Goal: Task Accomplishment & Management: Manage account settings

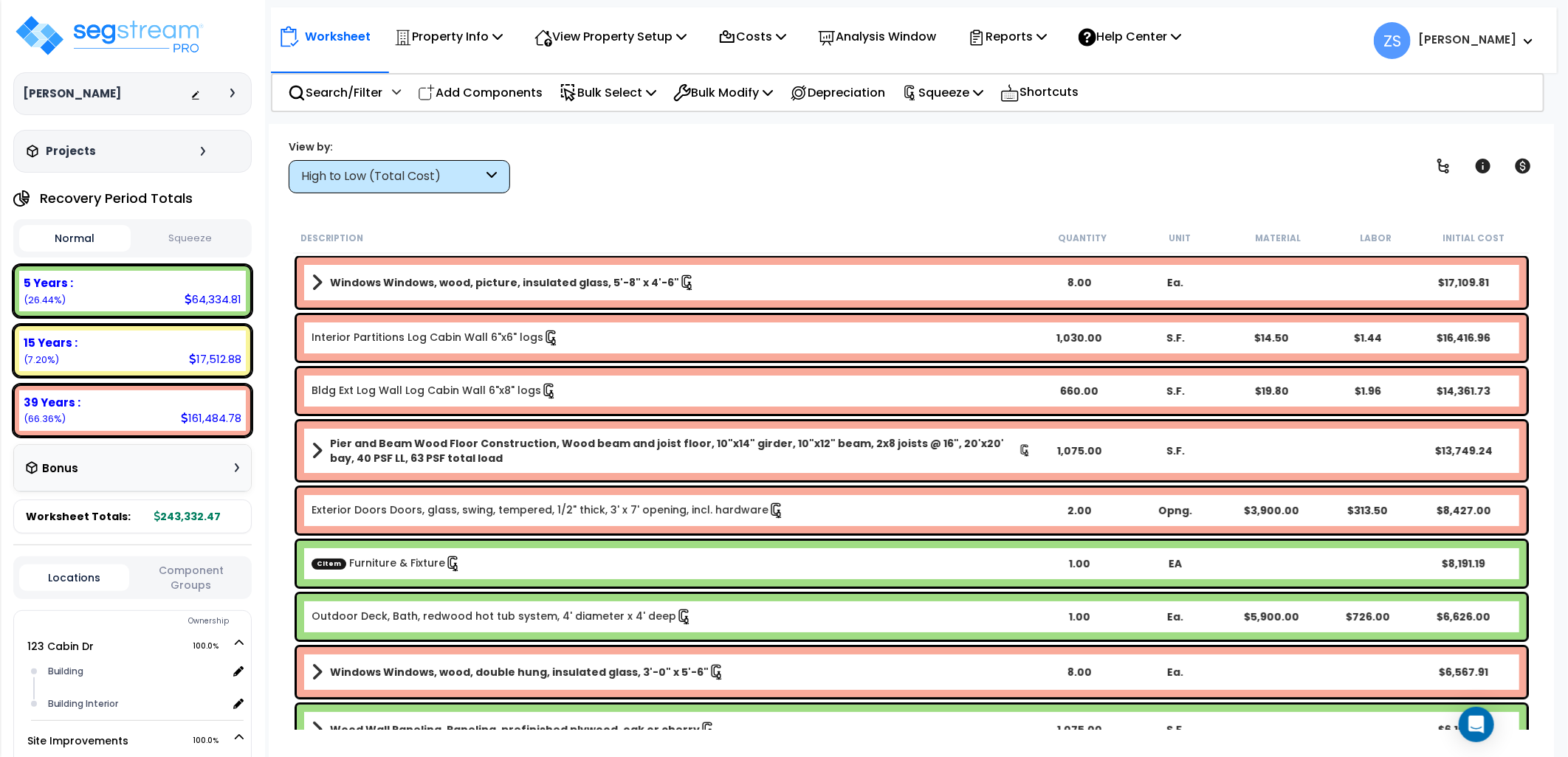
scroll to position [167, 0]
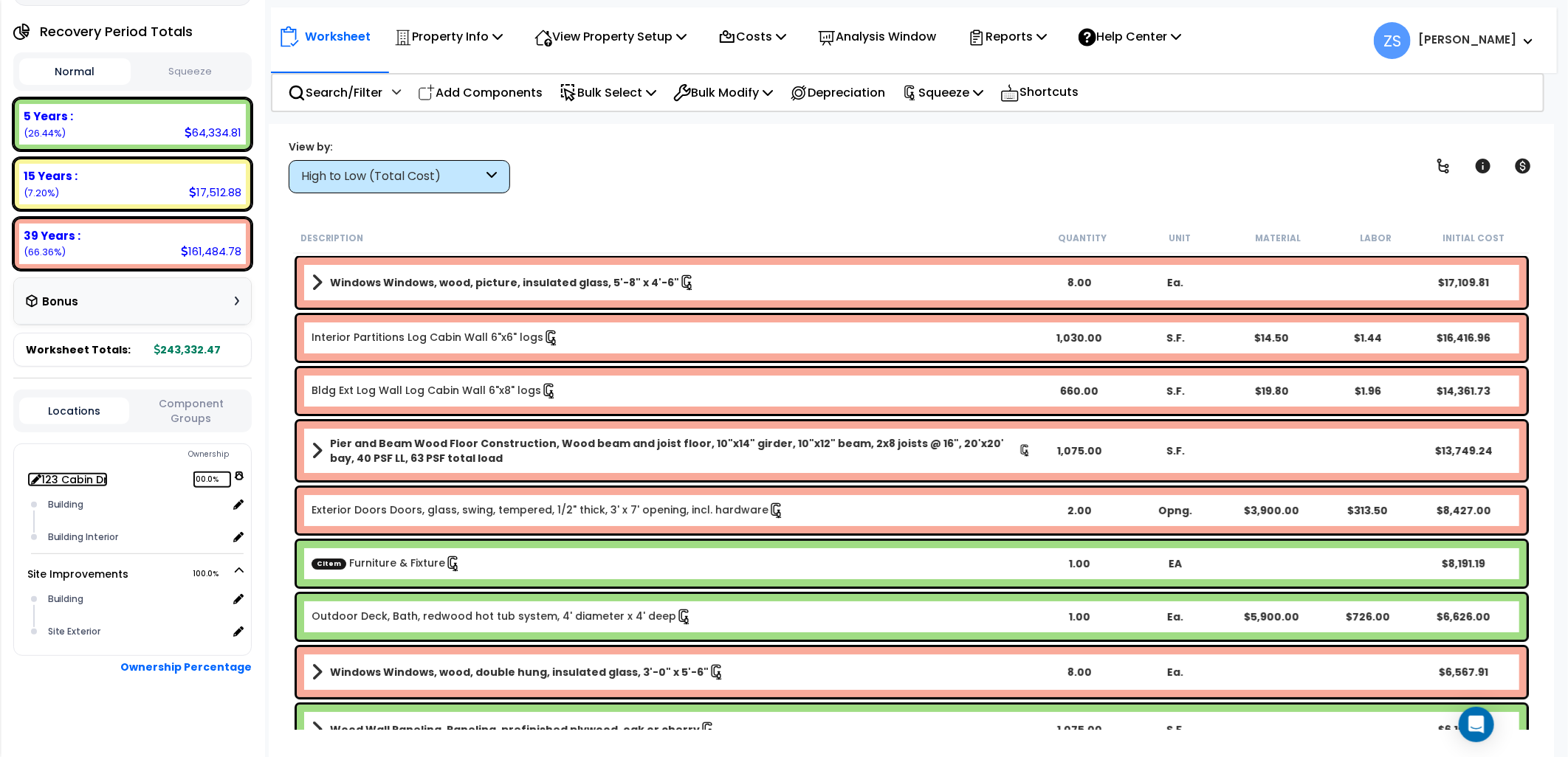
click at [42, 476] on link "123 Cabin Dr 100.0%" at bounding box center [67, 480] width 81 height 15
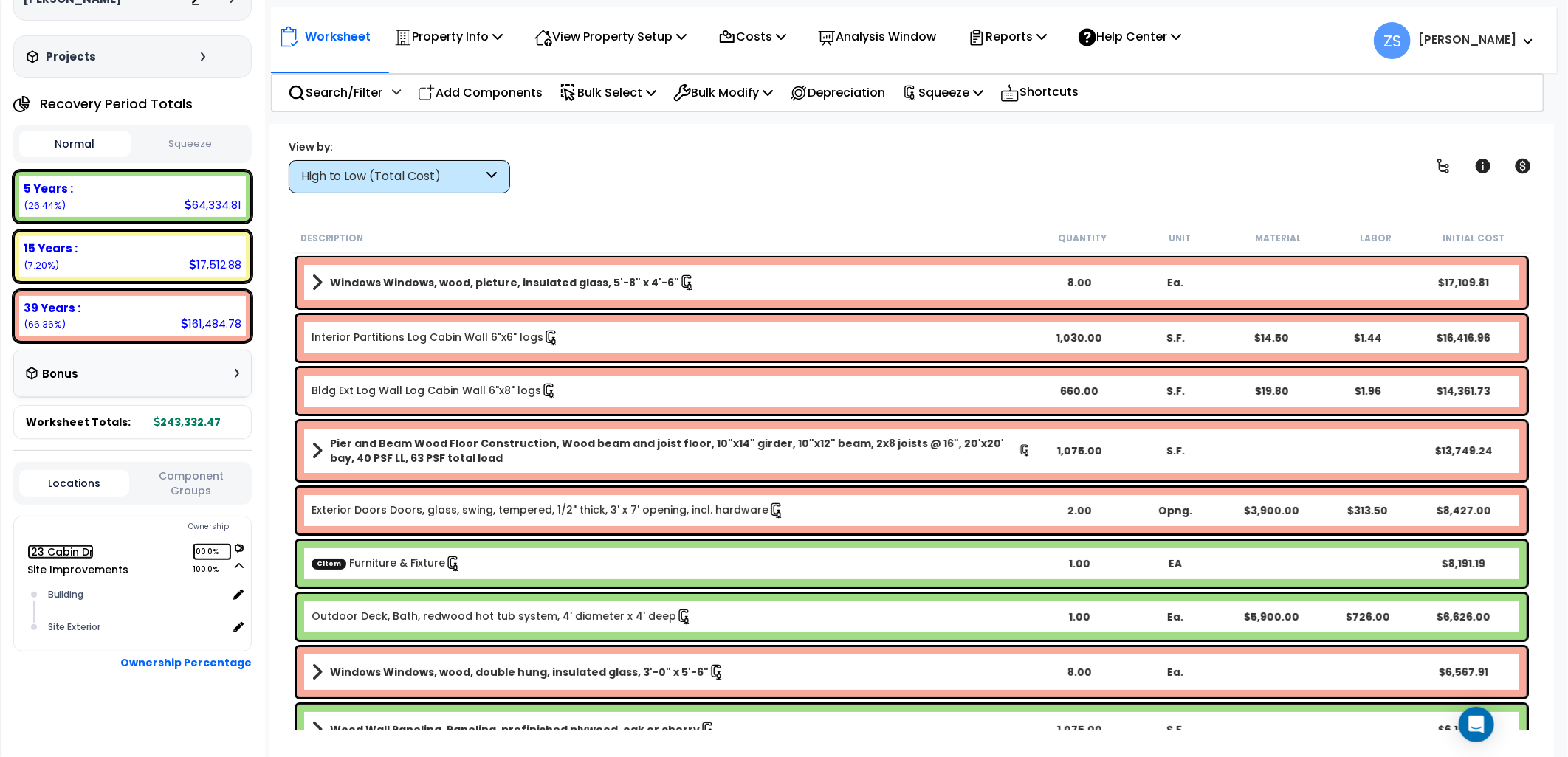
scroll to position [90, 0]
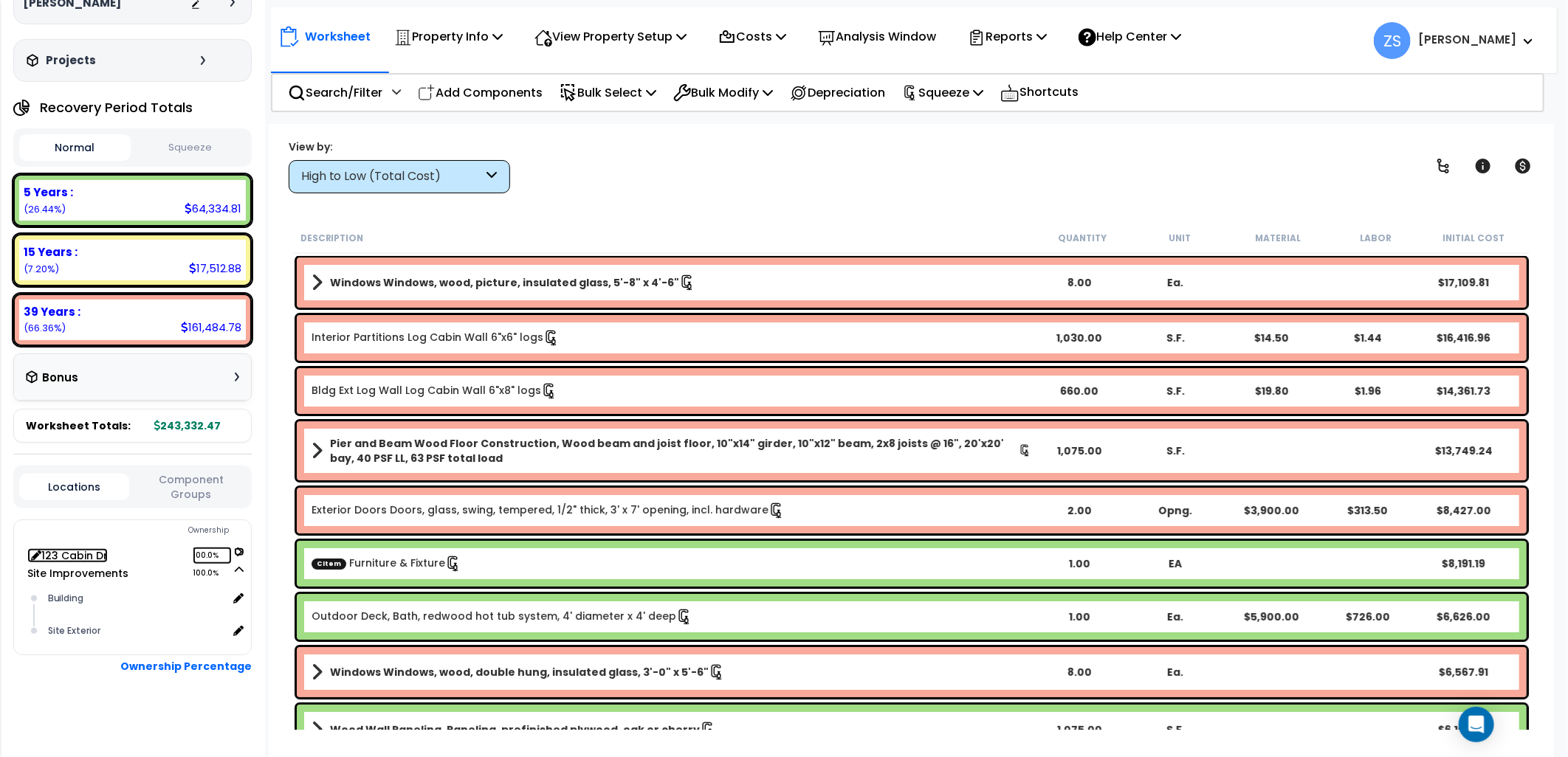
click at [50, 549] on link "123 Cabin Dr 100.0%" at bounding box center [67, 556] width 81 height 15
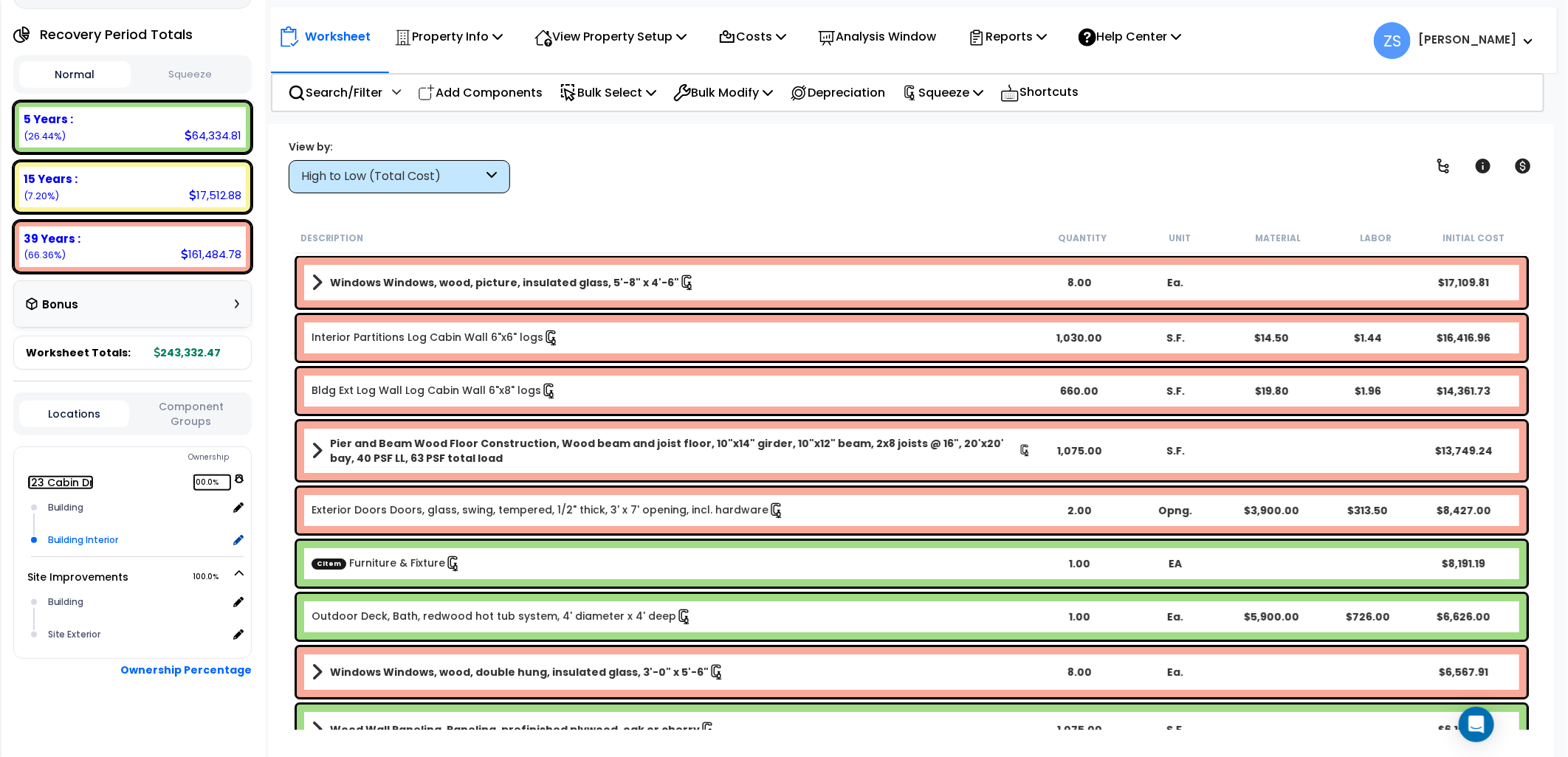
scroll to position [167, 0]
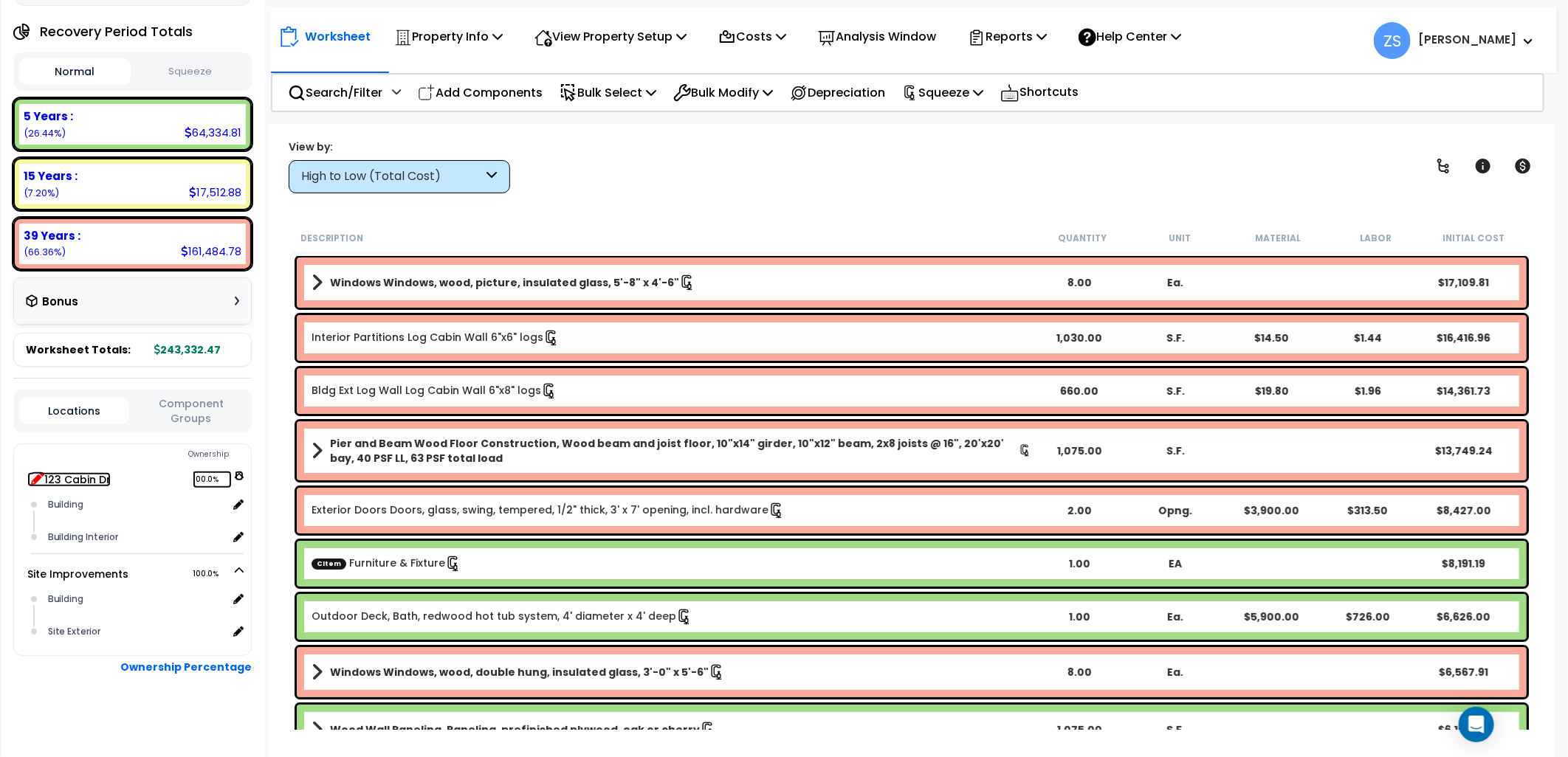
click at [32, 471] on icon at bounding box center [37, 478] width 13 height 13
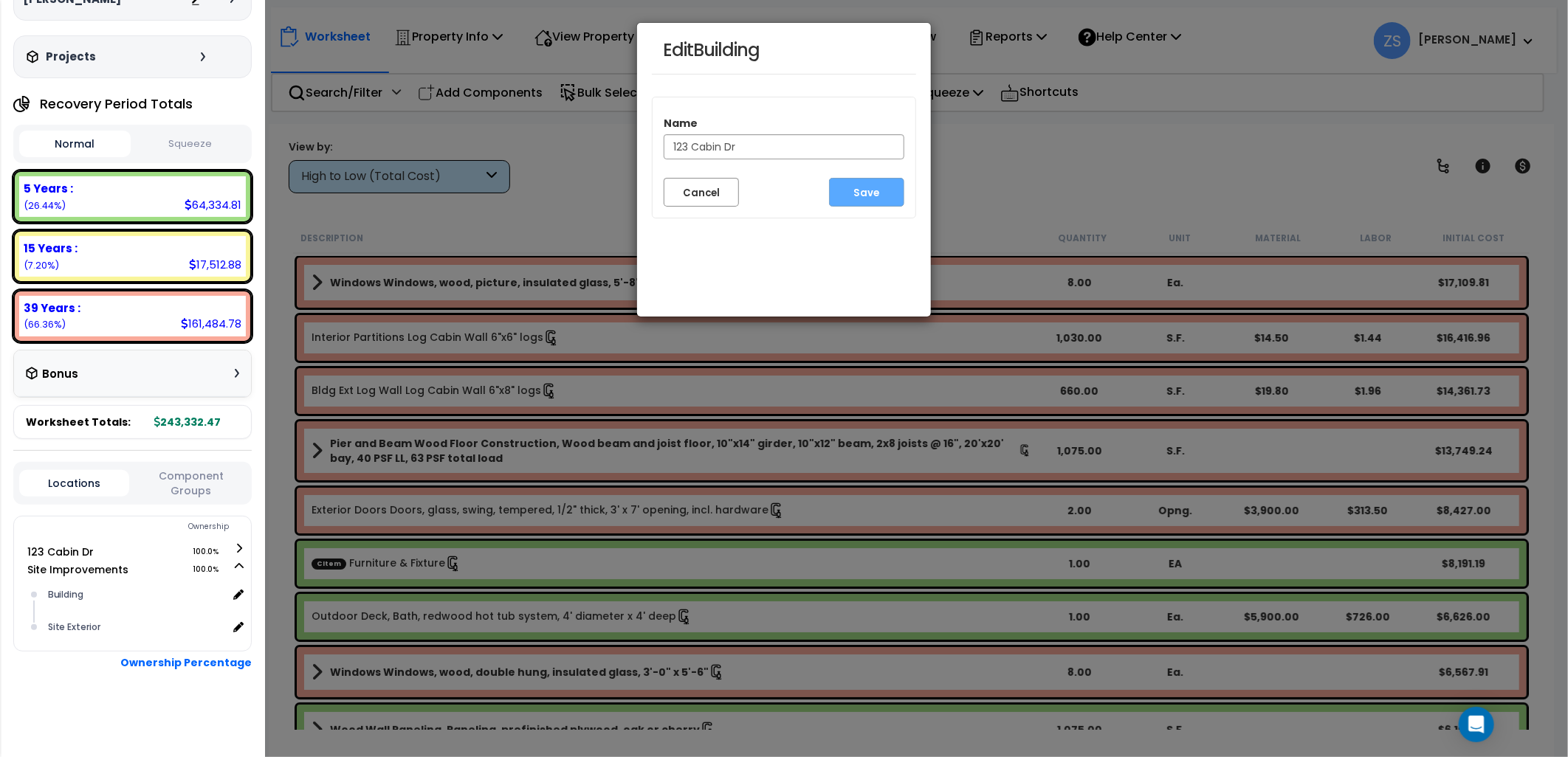
scroll to position [90, 0]
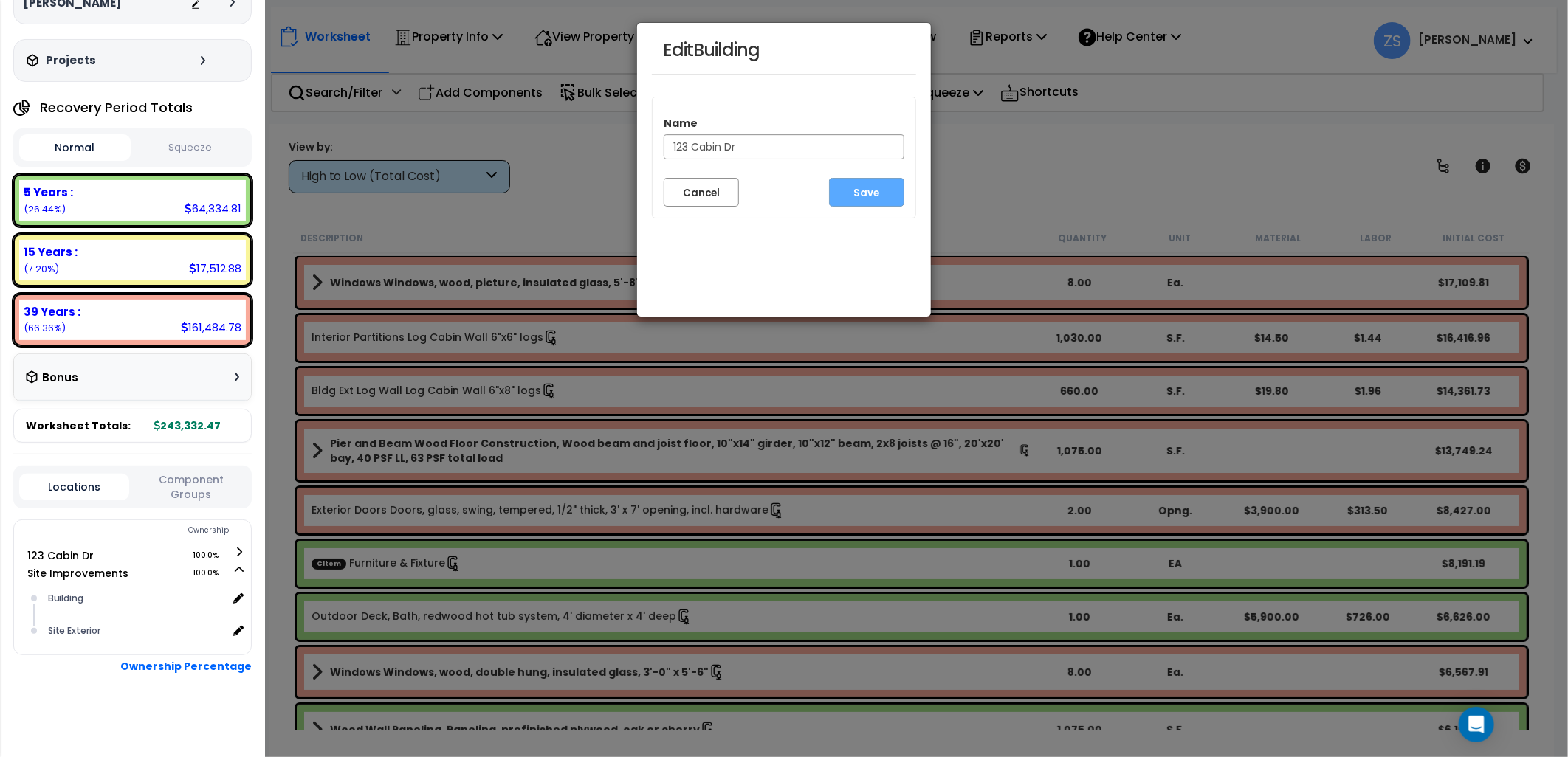
drag, startPoint x: 750, startPoint y: 149, endPoint x: 570, endPoint y: 133, distance: 180.7
click at [570, 133] on div "Edit Building Name 123 Cabin Dr Cancel Save" at bounding box center [784, 378] width 1568 height 757
drag, startPoint x: 707, startPoint y: 145, endPoint x: 721, endPoint y: 149, distance: 14.6
click at [708, 146] on input "2216 SHooting Star Way" at bounding box center [784, 147] width 241 height 25
type input "2216 Shooting Star Way"
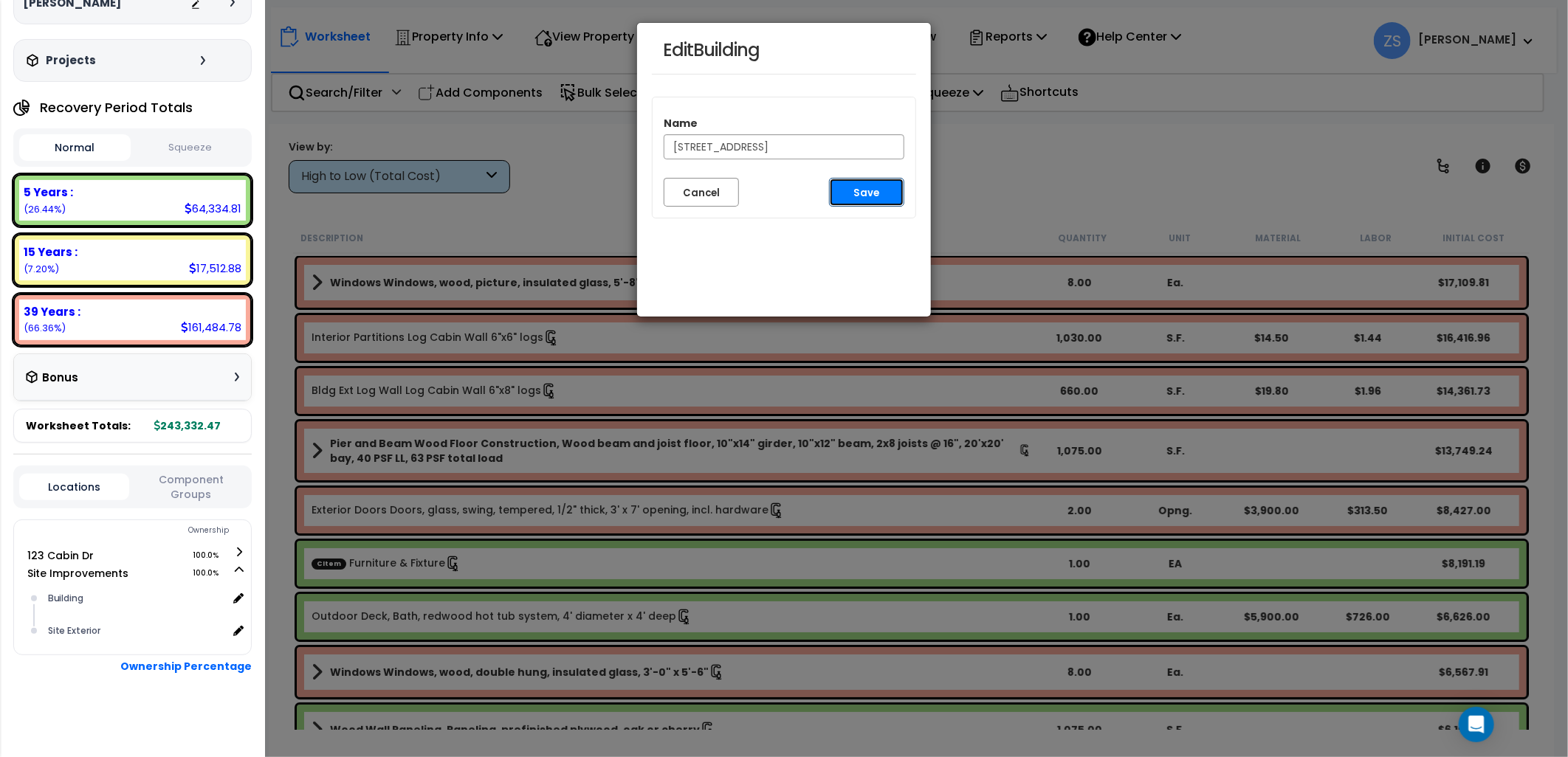
click at [865, 198] on button "Save" at bounding box center [866, 192] width 76 height 29
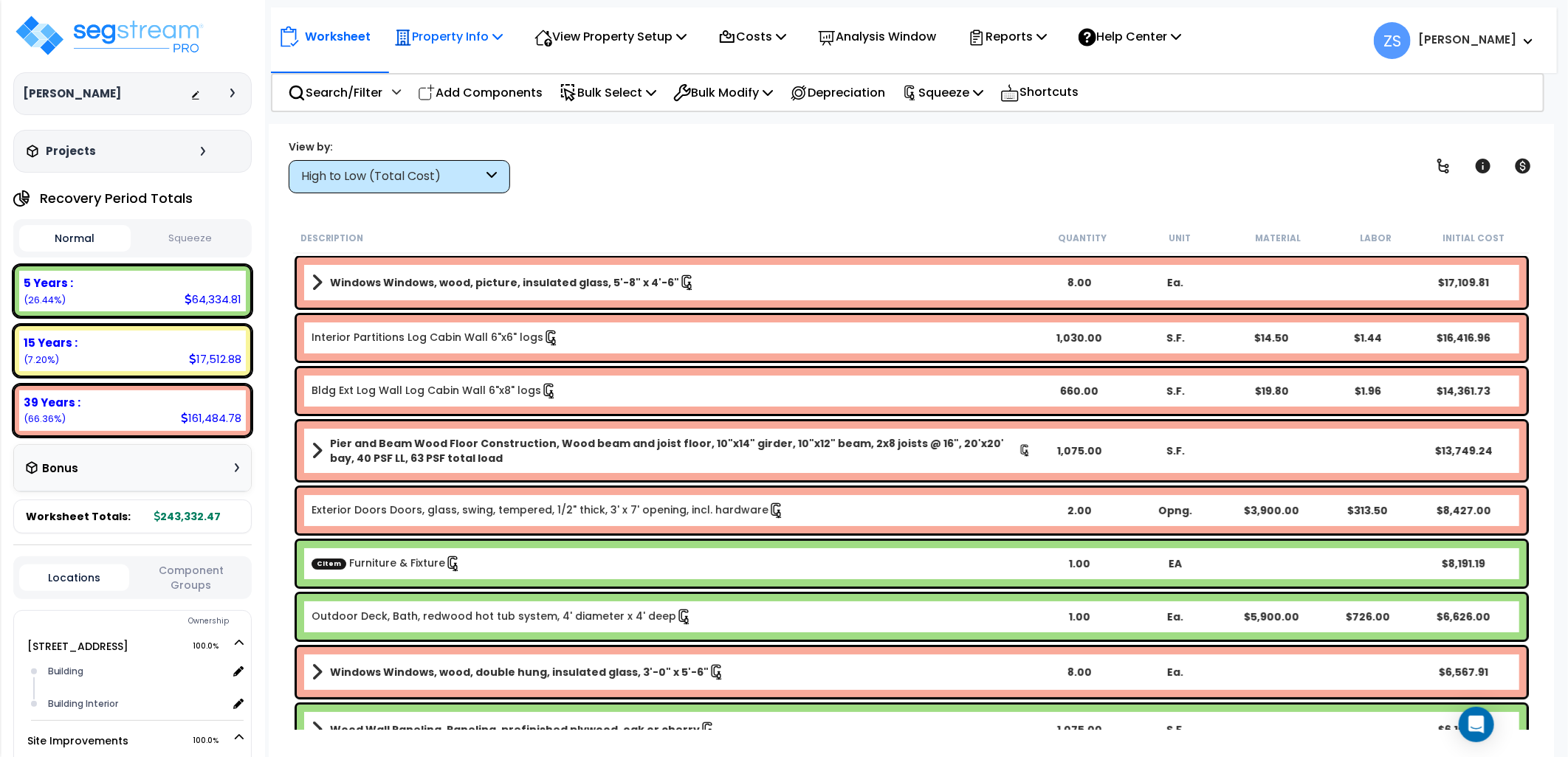
click at [490, 35] on p "Property Info" at bounding box center [448, 37] width 109 height 20
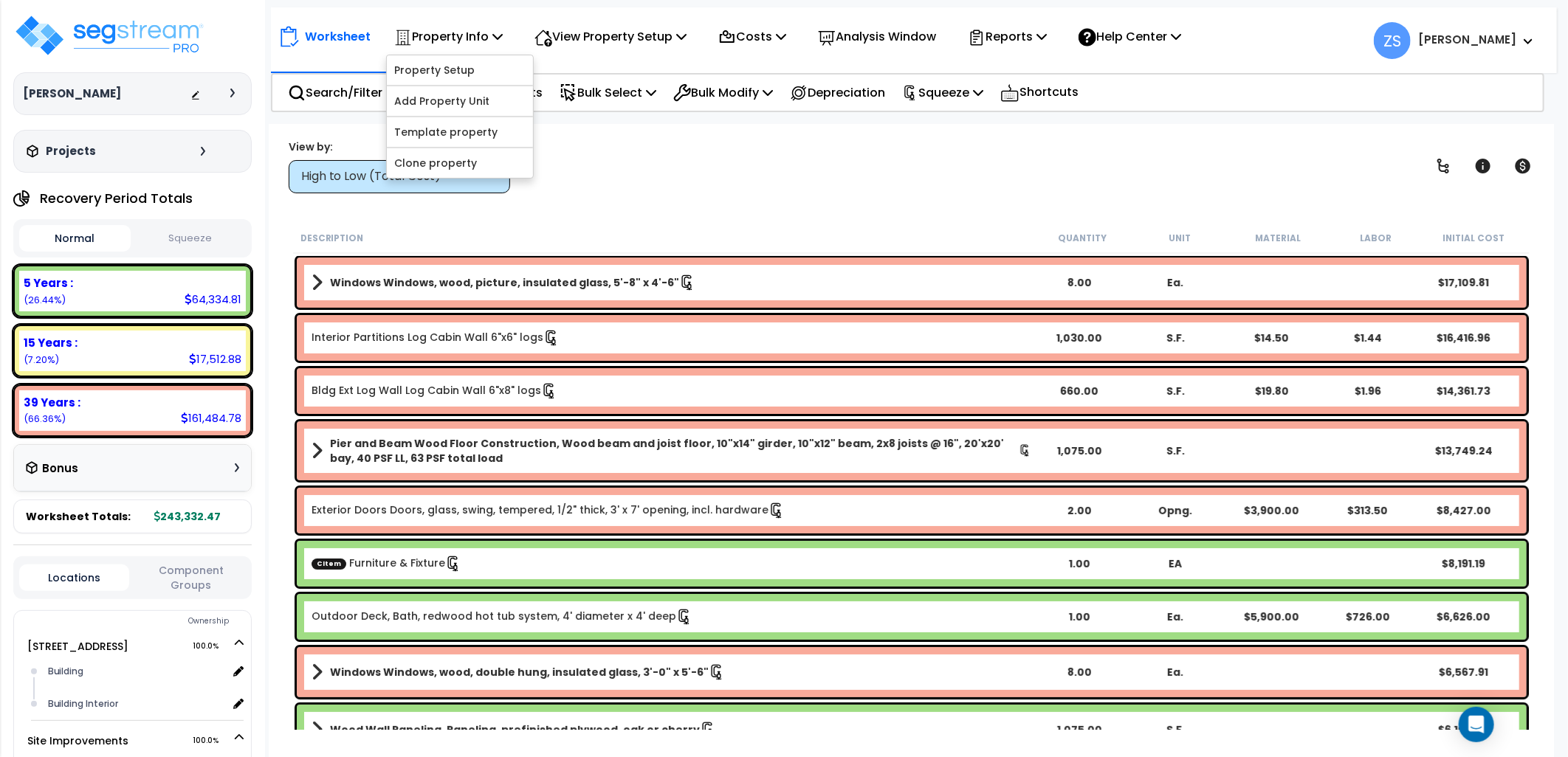
click at [703, 183] on div "View by: High to Low (Total Cost) High to Low (Total Cost)" at bounding box center [911, 166] width 1257 height 55
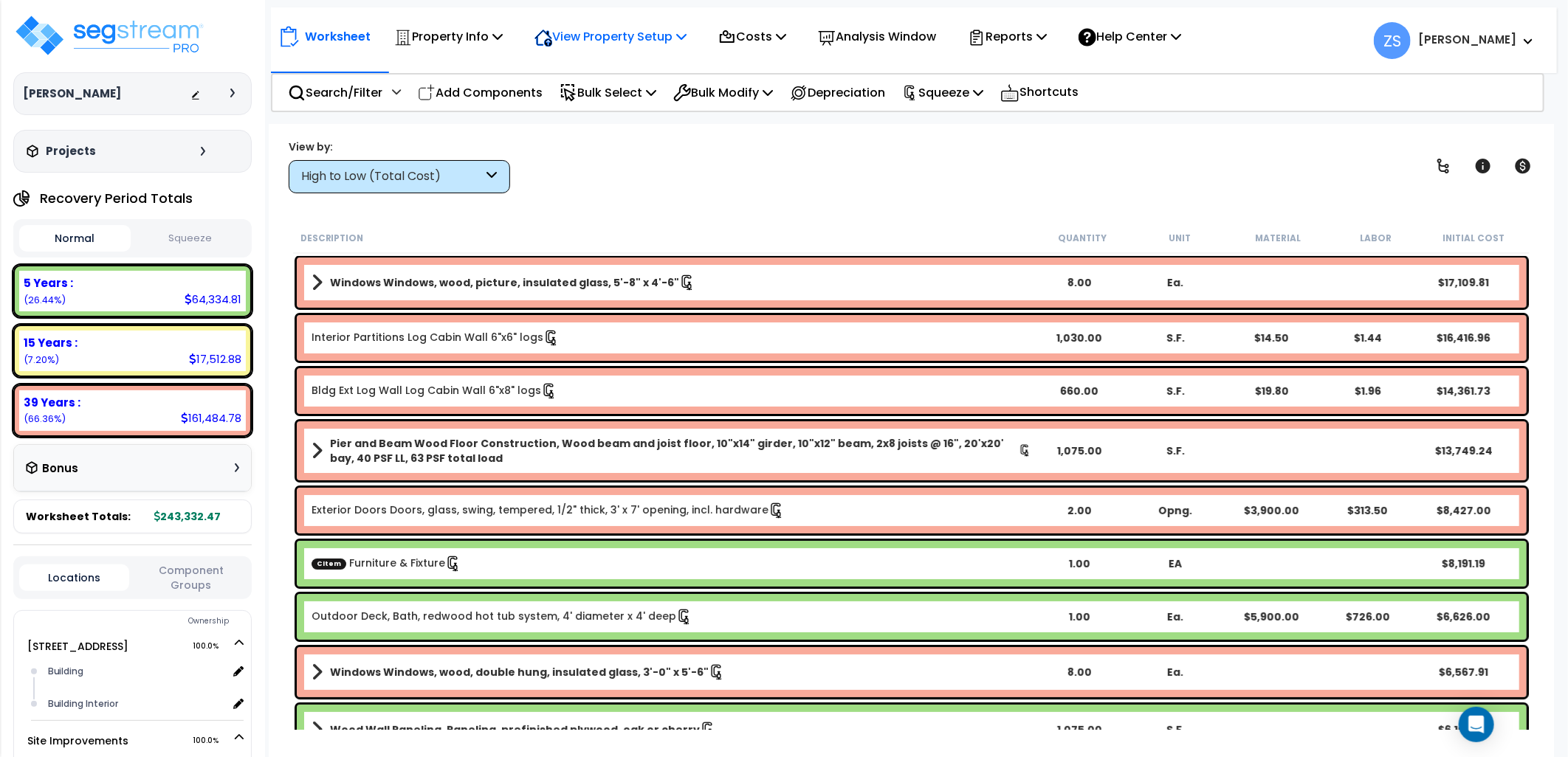
click at [695, 41] on div "View Property Setup Building Setup View Questionnaire" at bounding box center [610, 37] width 169 height 35
click at [687, 36] on icon at bounding box center [681, 36] width 10 height 12
click at [722, 176] on div "View by: High to Low (Total Cost) High to Low (Total Cost)" at bounding box center [911, 166] width 1257 height 55
click at [507, 33] on div "Property Info Property Setup Add Property Unit Template property Clone property" at bounding box center [448, 37] width 125 height 35
click at [502, 33] on icon at bounding box center [497, 36] width 10 height 12
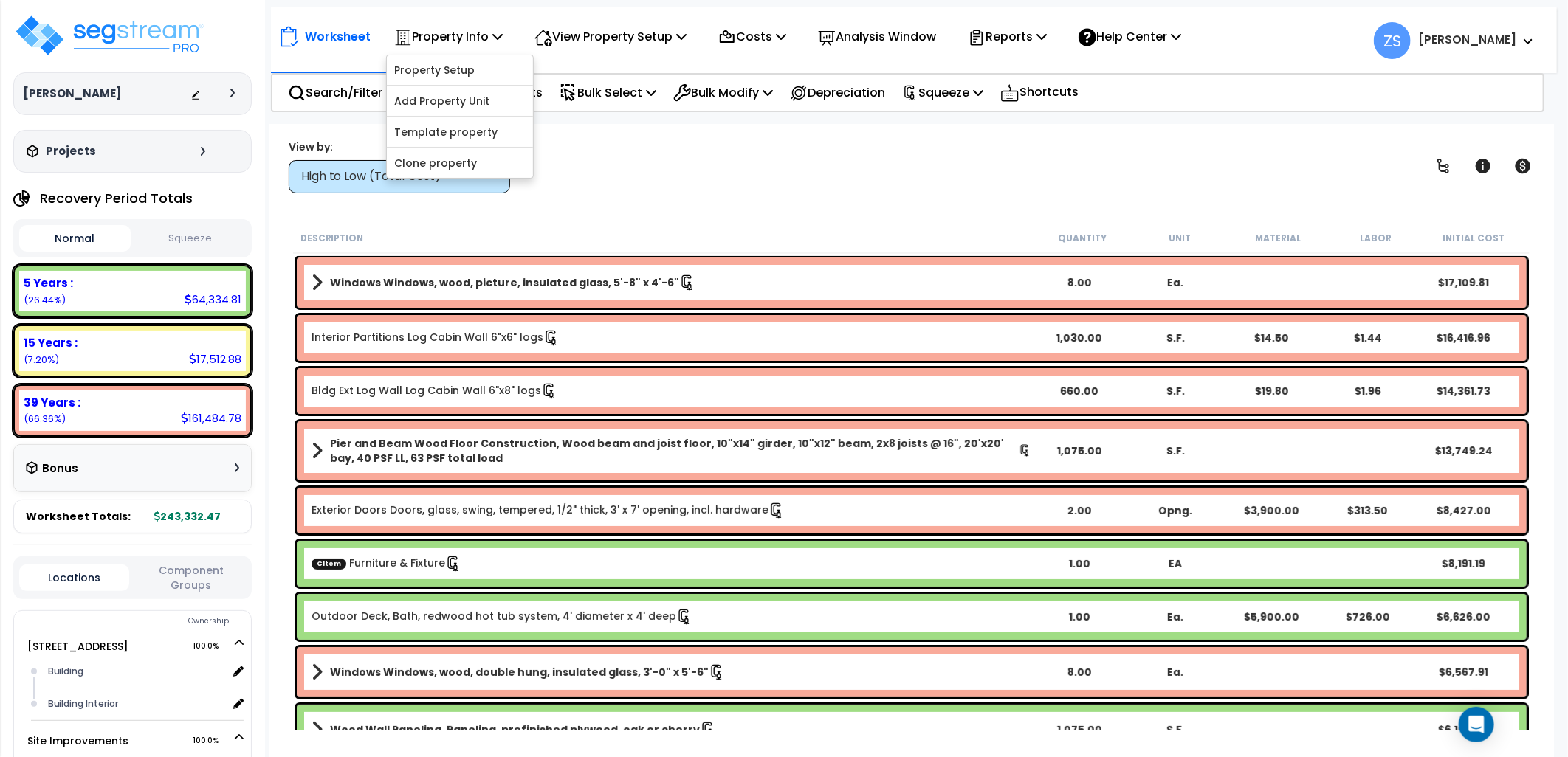
click at [794, 181] on div "View by: High to Low (Total Cost) High to Low (Total Cost)" at bounding box center [911, 166] width 1257 height 55
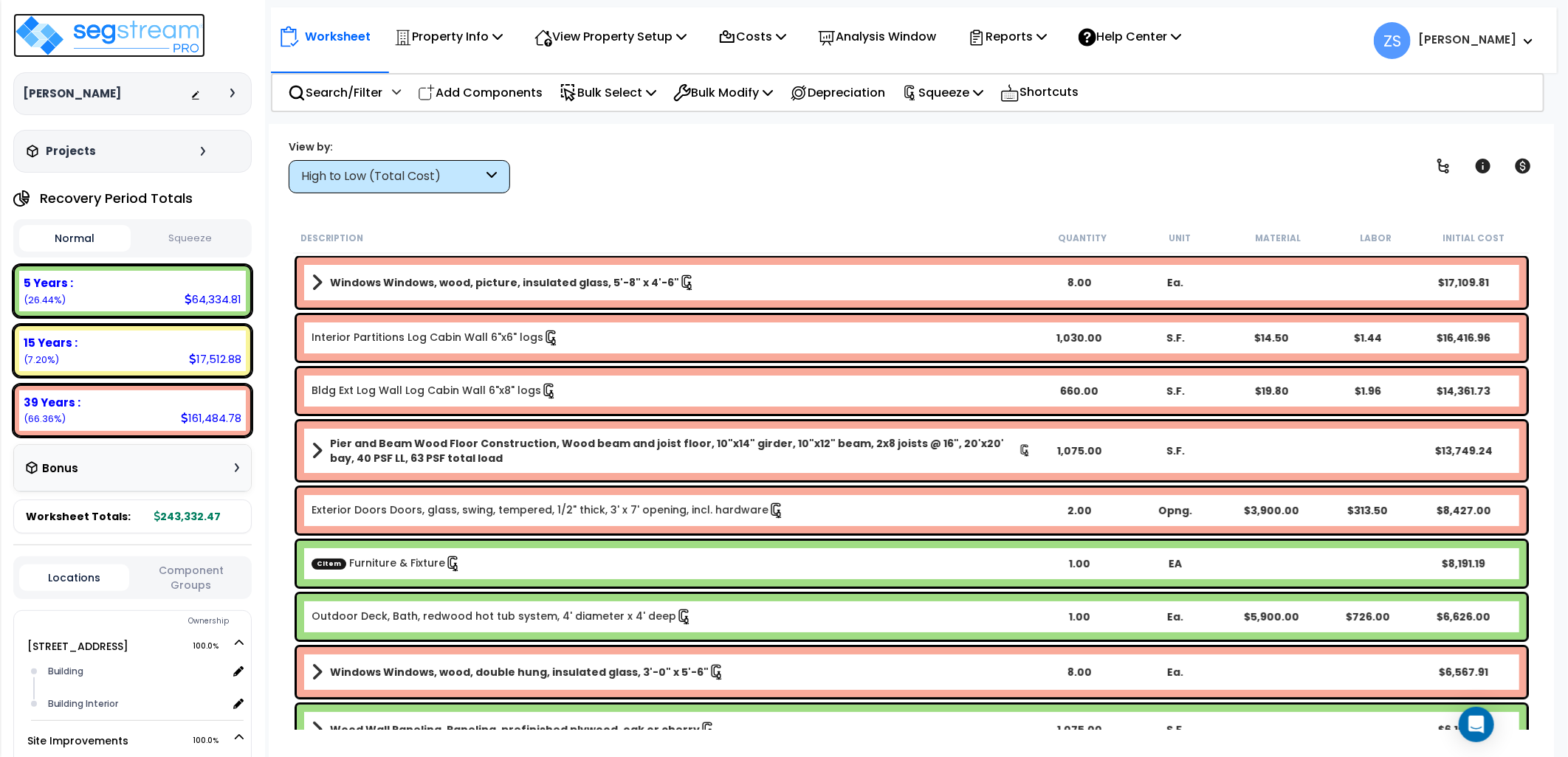
click at [140, 42] on img at bounding box center [109, 35] width 192 height 44
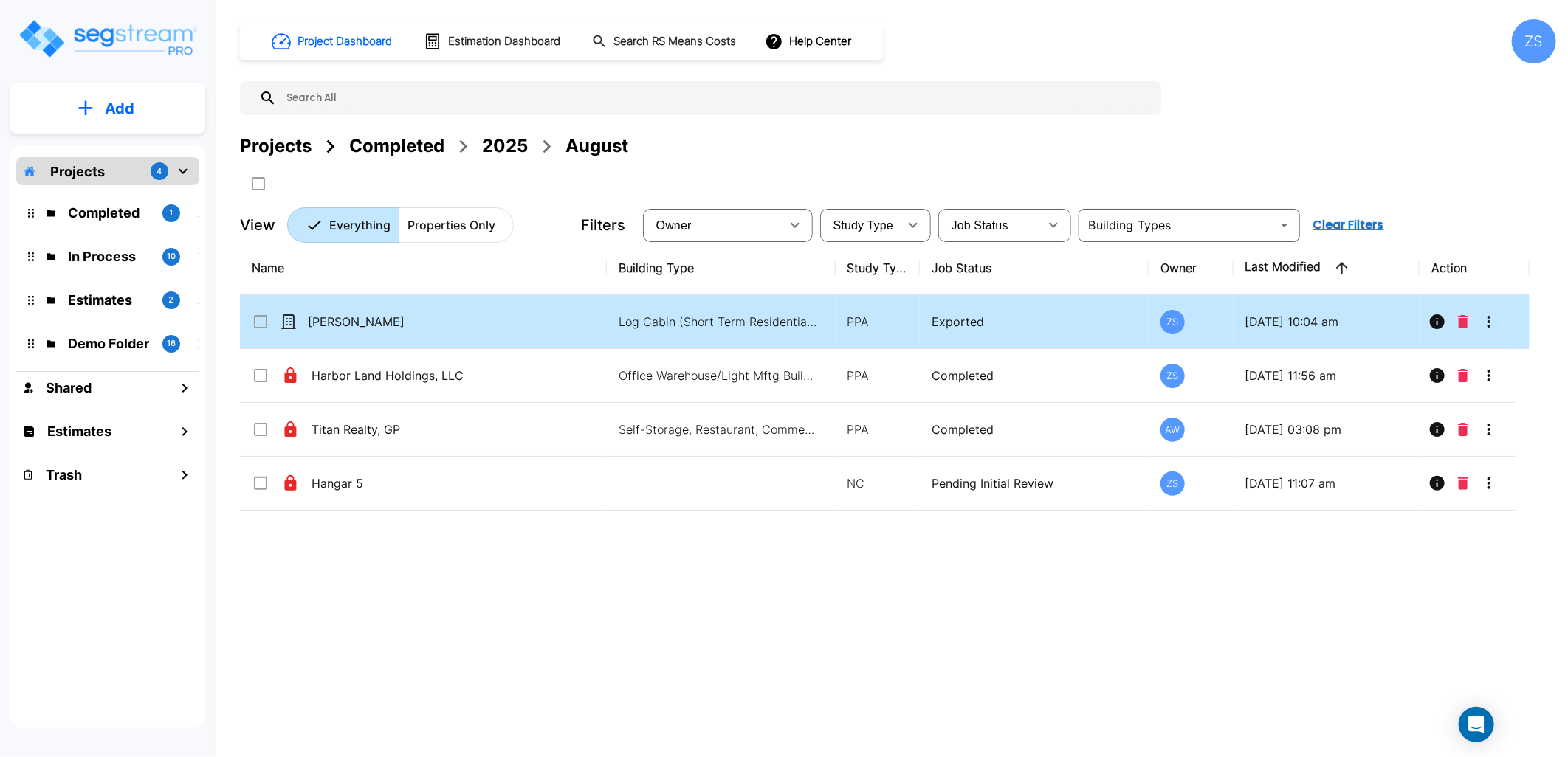
click at [1490, 325] on icon "More-Options" at bounding box center [1488, 321] width 17 height 17
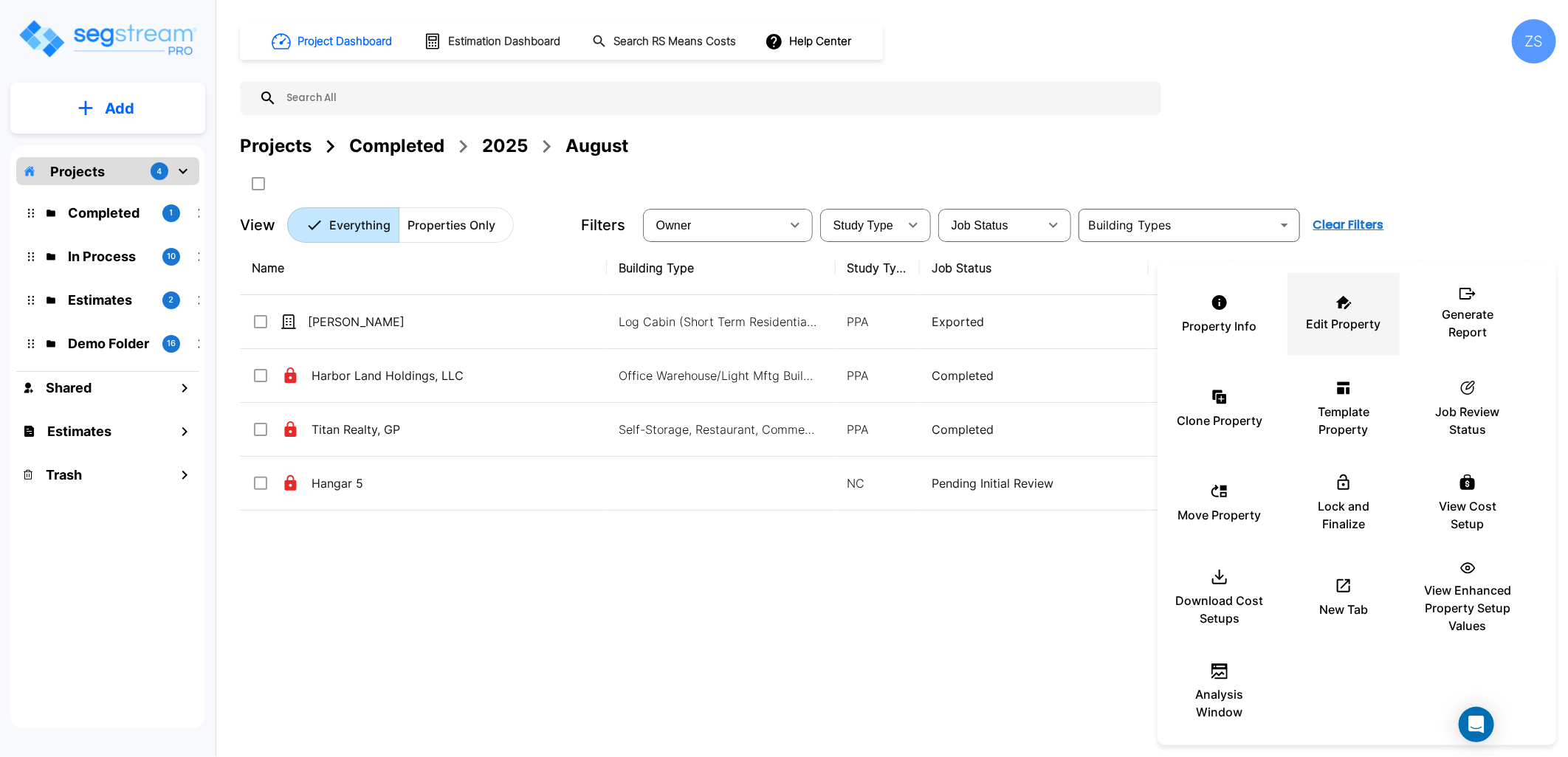
click at [1355, 315] on p "Edit Property" at bounding box center [1344, 324] width 75 height 17
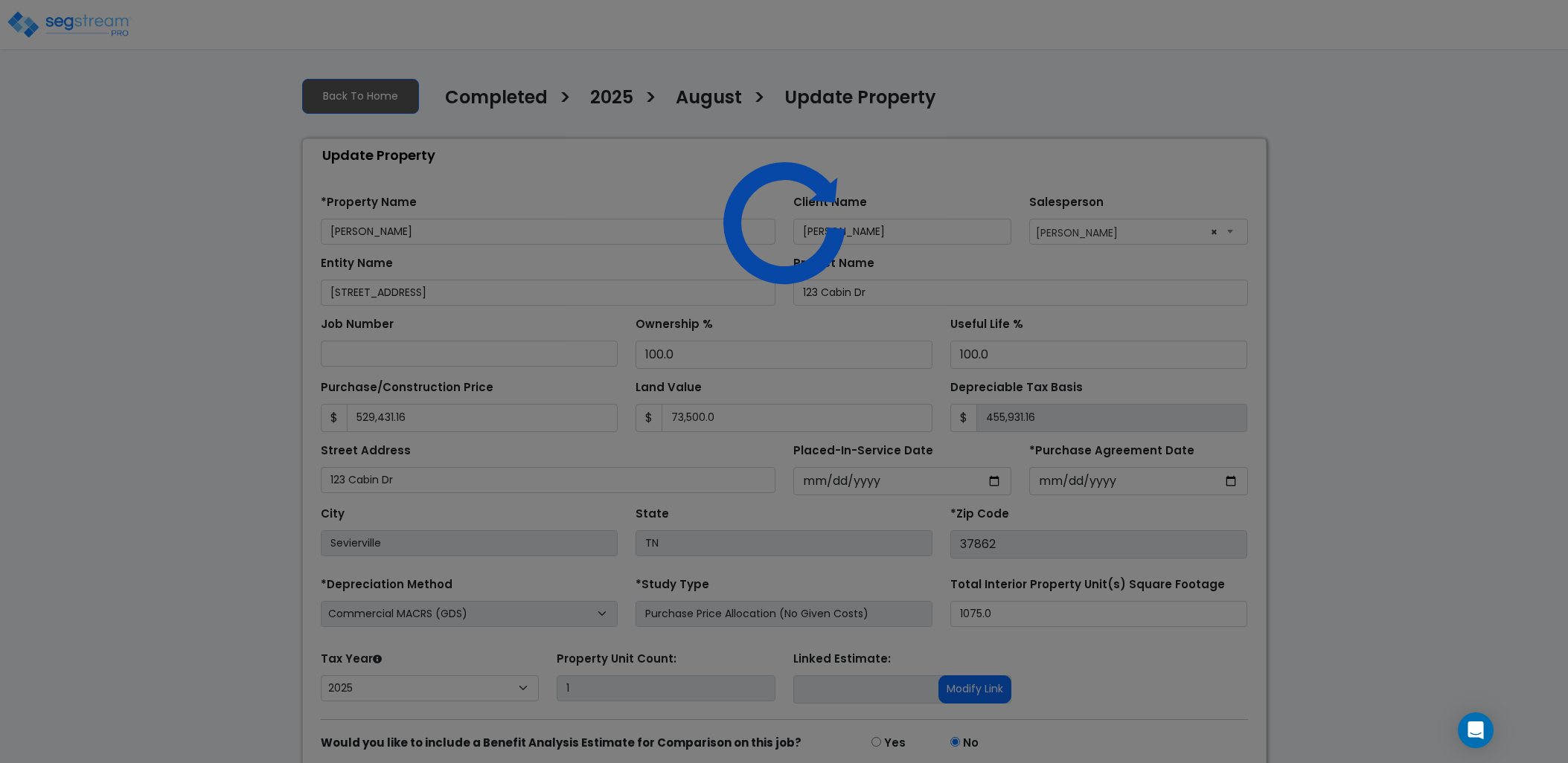
select select "2025"
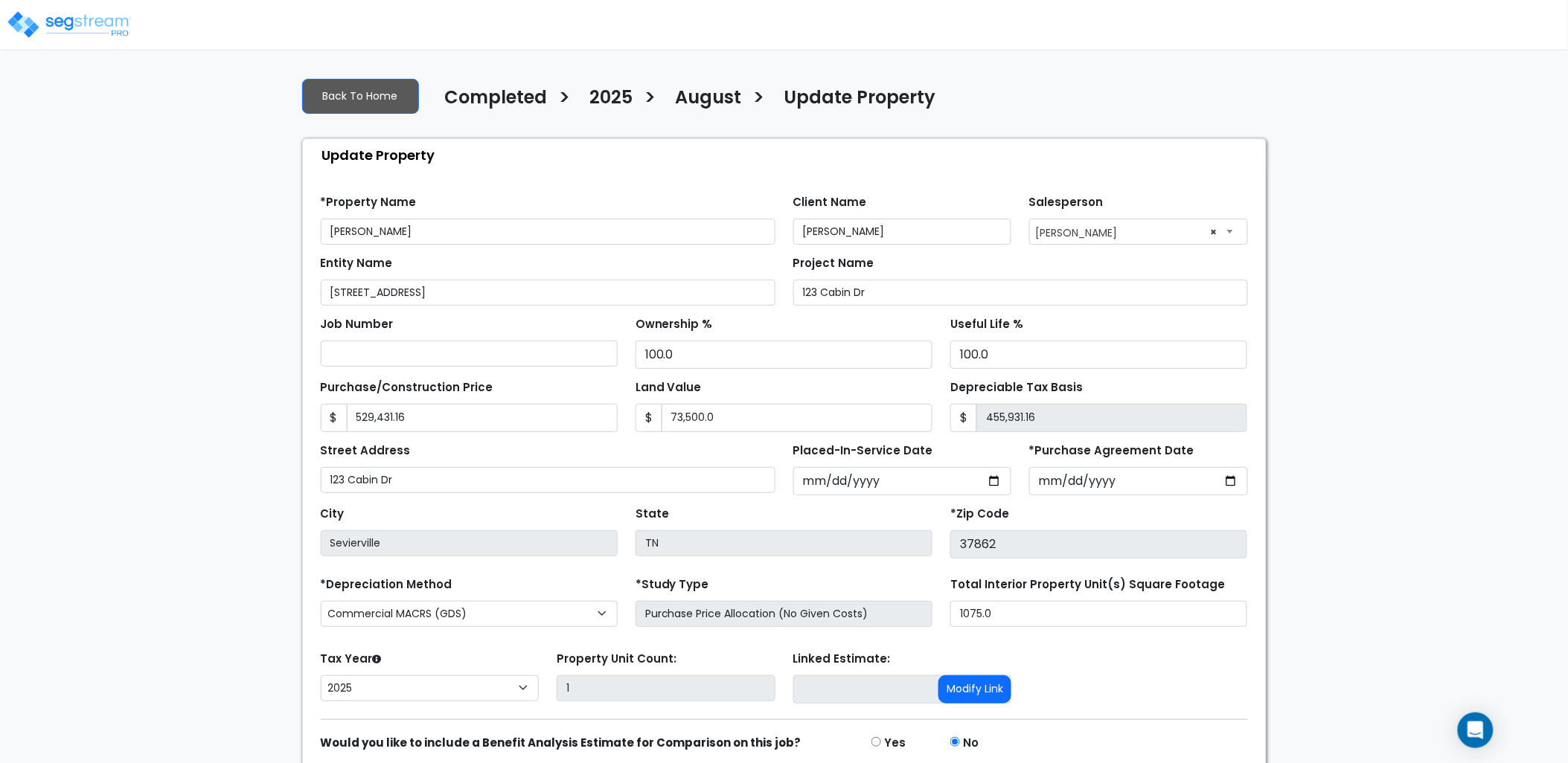
drag, startPoint x: 392, startPoint y: 238, endPoint x: 362, endPoint y: 241, distance: 30.1
click at [362, 241] on input "[PERSON_NAME]" at bounding box center [548, 231] width 455 height 26
type input "John Lancaster"
drag, startPoint x: 472, startPoint y: 295, endPoint x: 231, endPoint y: 302, distance: 241.1
click at [231, 302] on div "We are Building your Property. So please grab a coffee and let us do the heavy …" at bounding box center [784, 445] width 1568 height 760
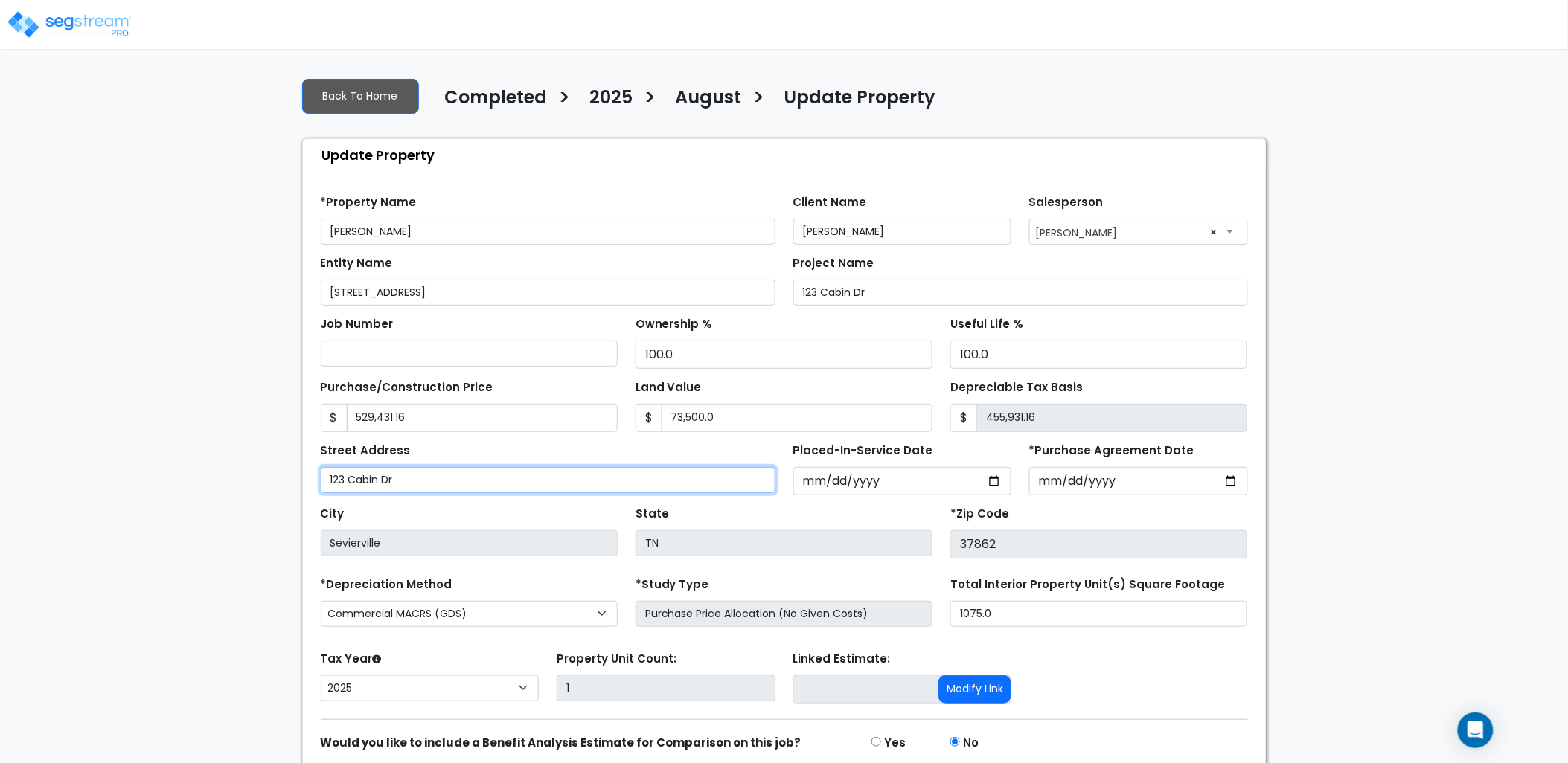
click at [229, 486] on div "We are Building your Property. So please grab a coffee and let us do the heavy …" at bounding box center [784, 445] width 1568 height 760
paste input "[STREET_ADDRESS]"
type input "2216 Shooting Star Way"
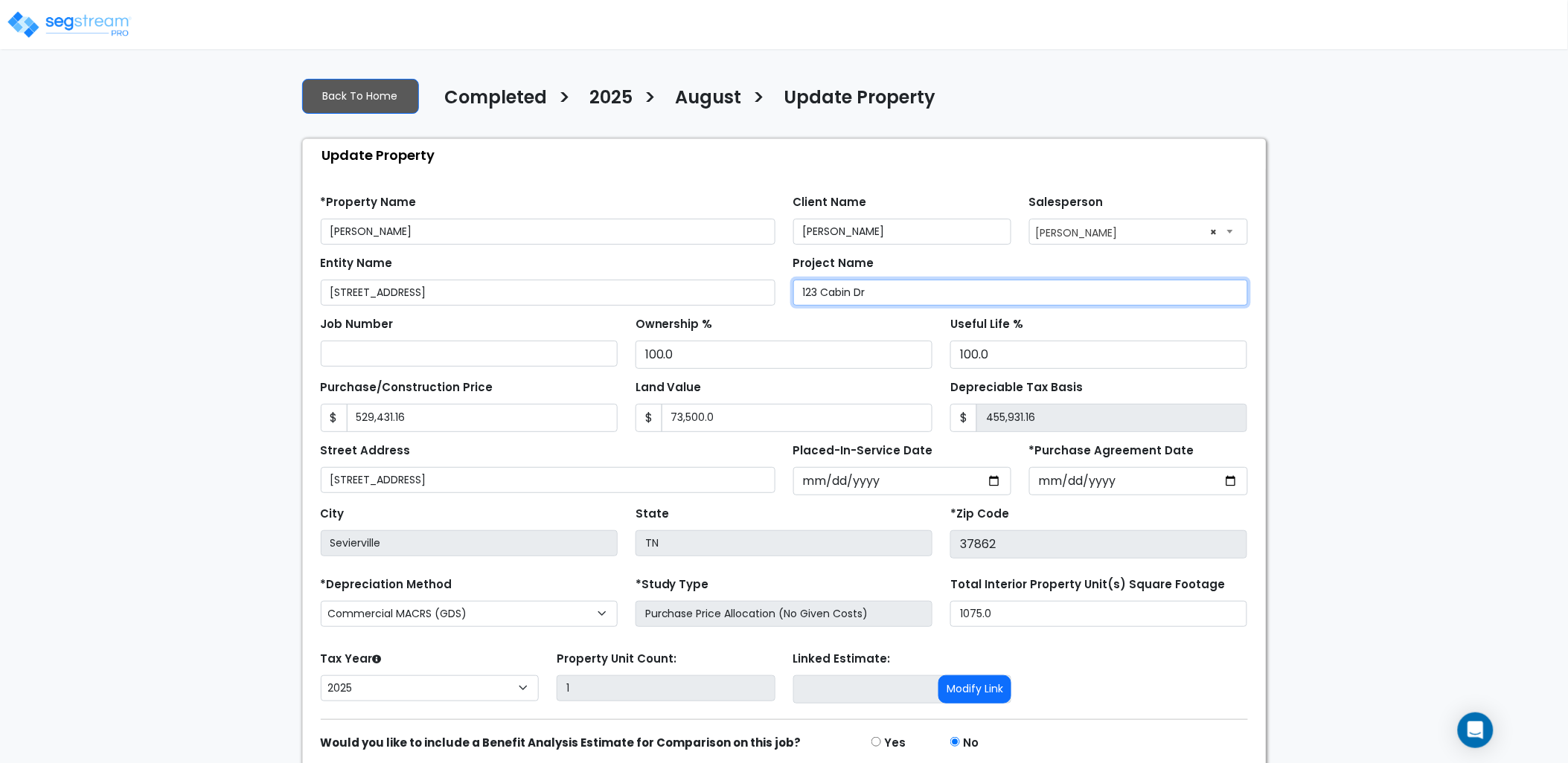
drag, startPoint x: 902, startPoint y: 300, endPoint x: 717, endPoint y: 296, distance: 185.0
click at [717, 296] on div "Entity Name 2216 Shooting Star Way Project Name 123 Cabin Dr" at bounding box center [784, 274] width 945 height 61
paste input "2216 Shooting Star Way"
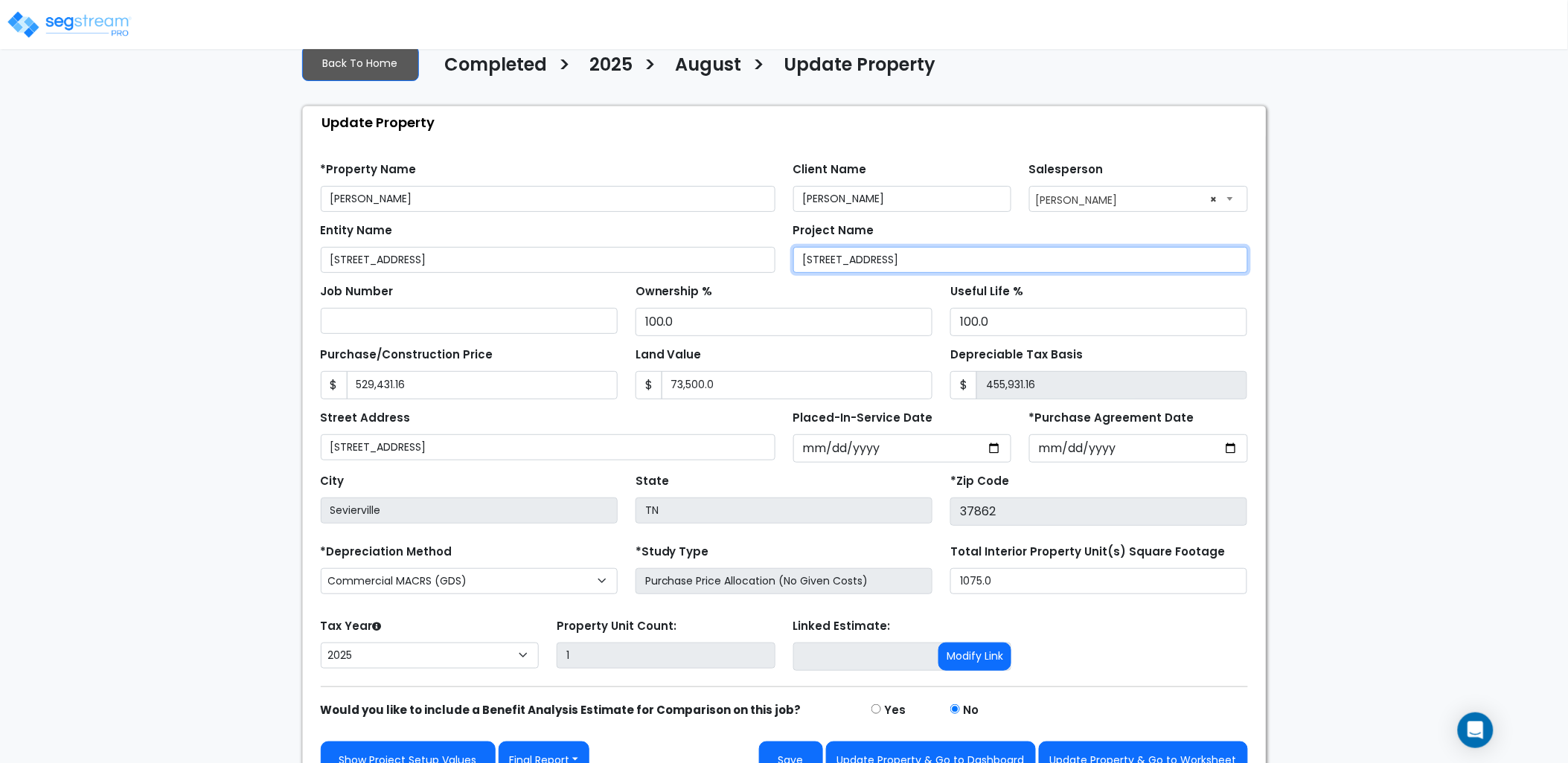
scroll to position [62, 0]
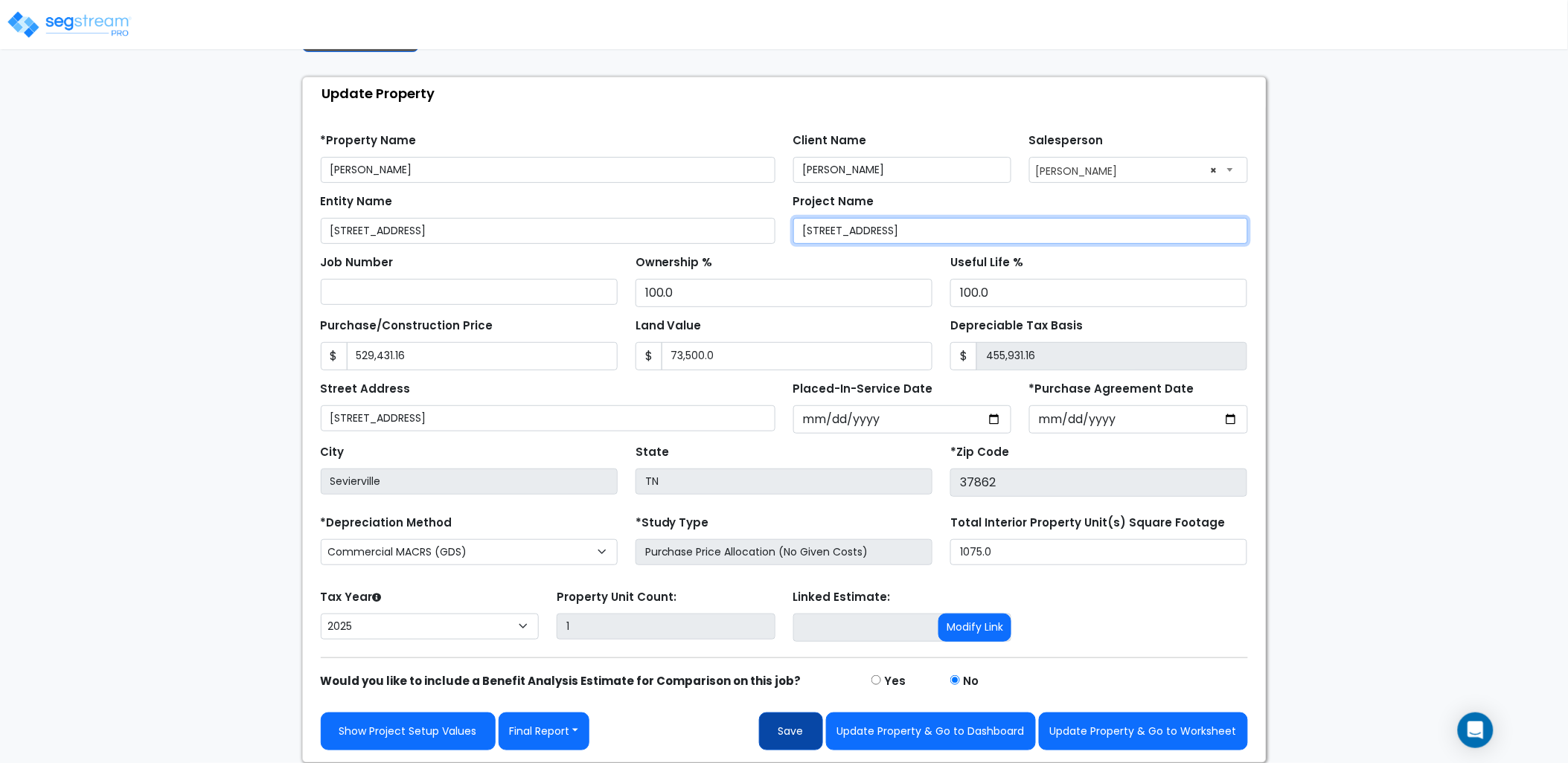
type input "2216 Shooting Star Way"
click at [787, 731] on button "Save" at bounding box center [791, 731] width 64 height 38
type input "529431.16"
type input "73500"
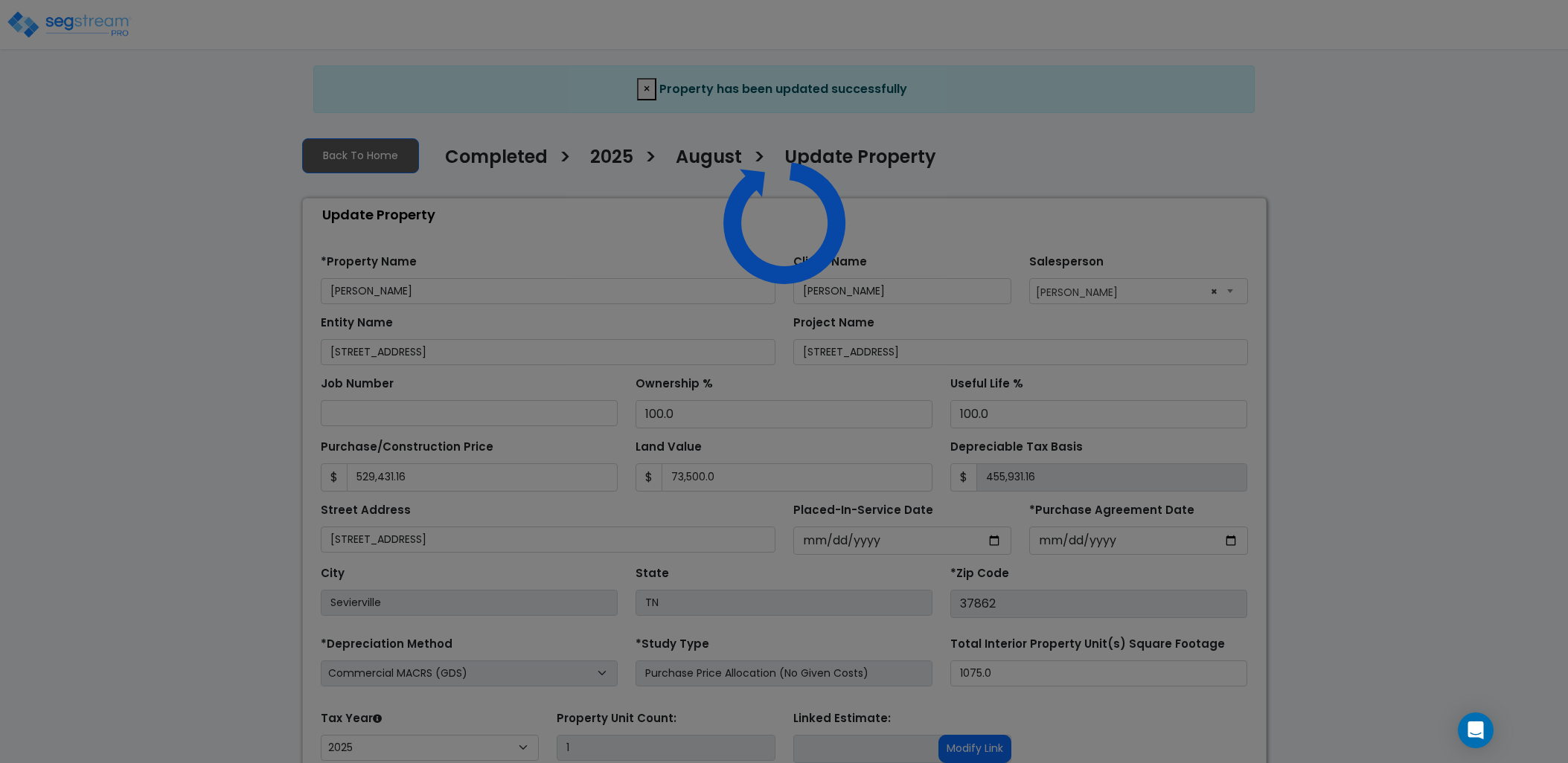
select select "2025"
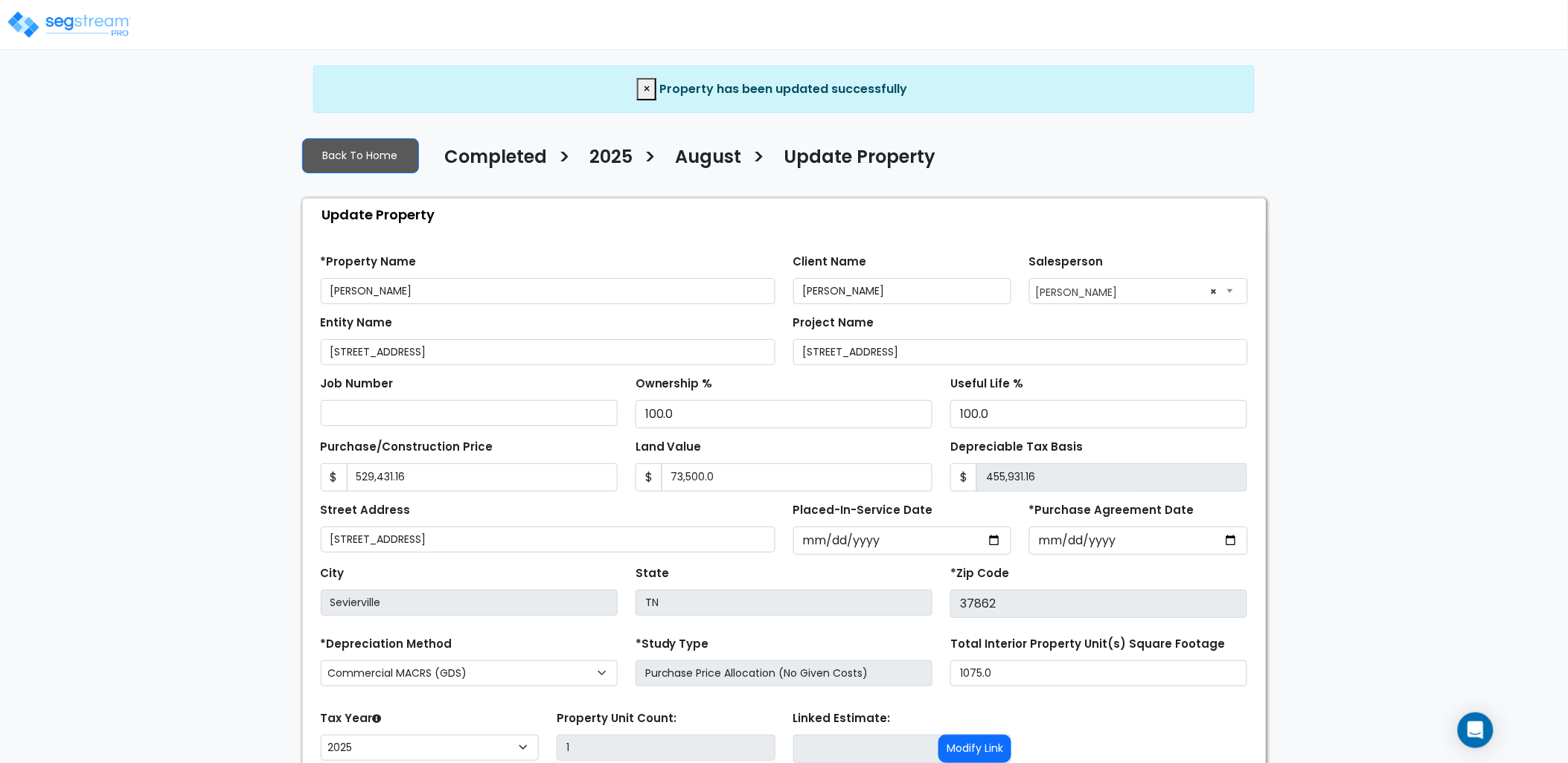
click at [47, 23] on img at bounding box center [69, 25] width 126 height 30
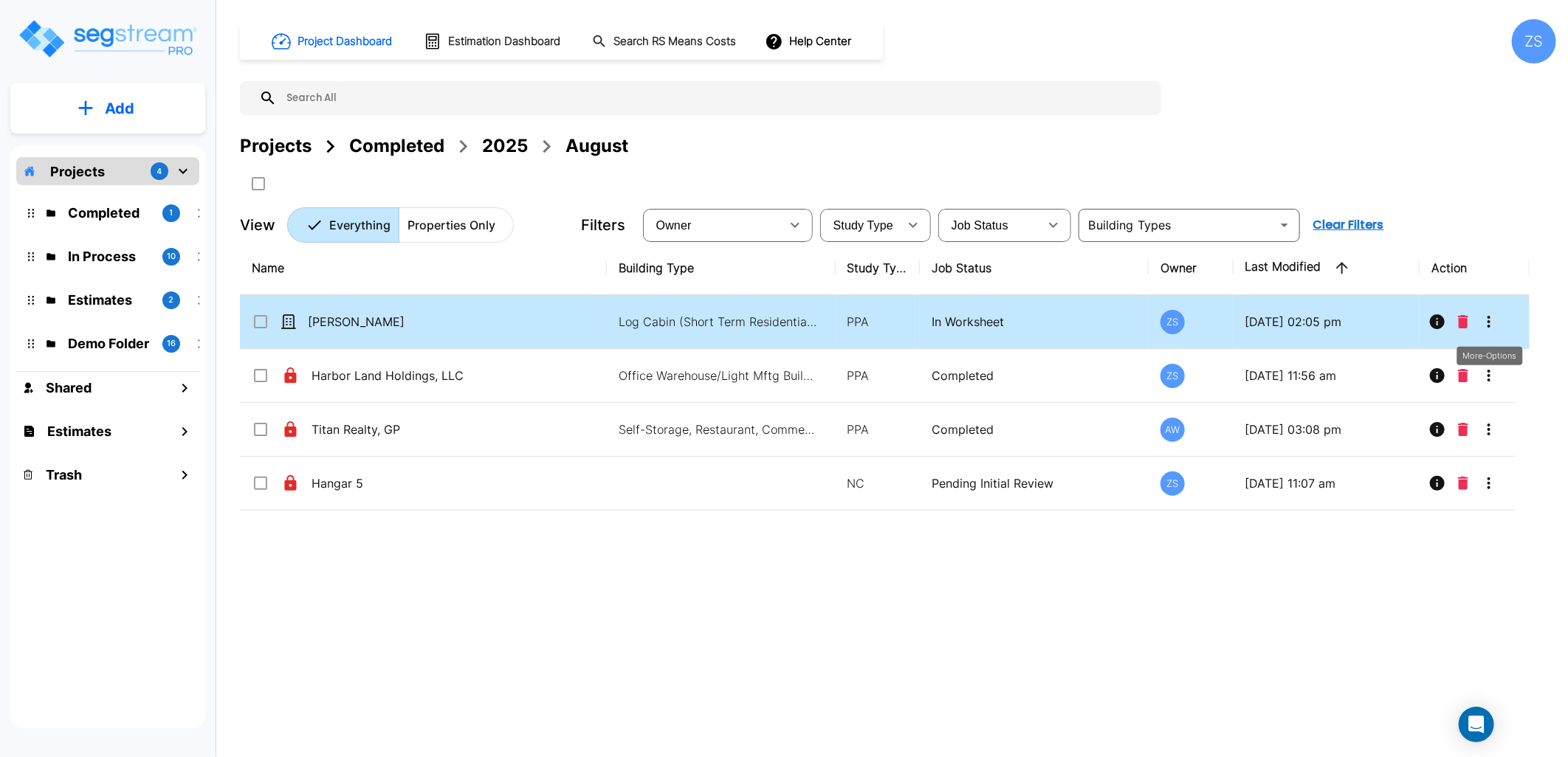
click at [1484, 318] on icon "More-Options" at bounding box center [1488, 321] width 17 height 17
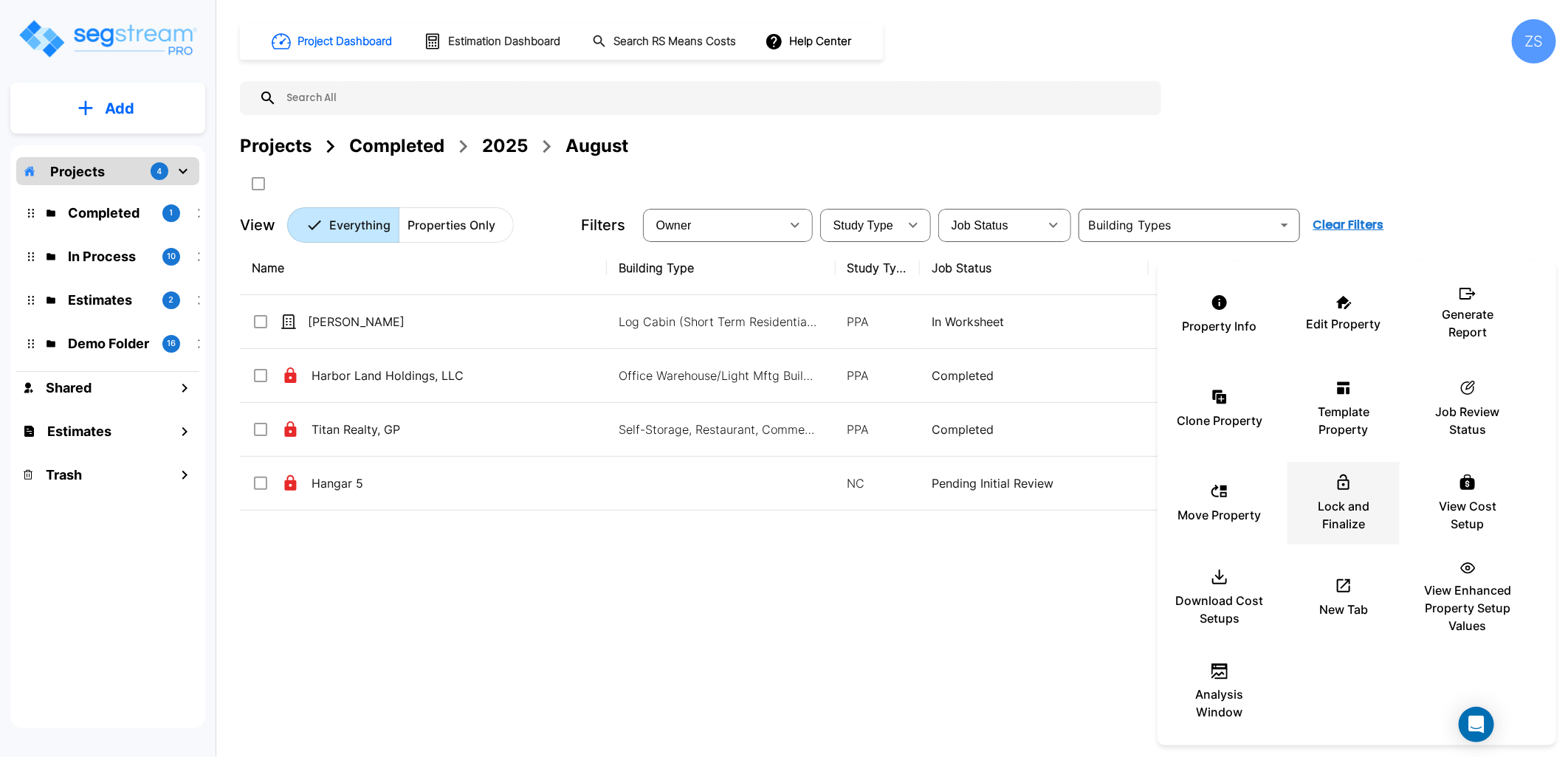
click at [1364, 525] on p "Lock and Finalize" at bounding box center [1344, 515] width 89 height 36
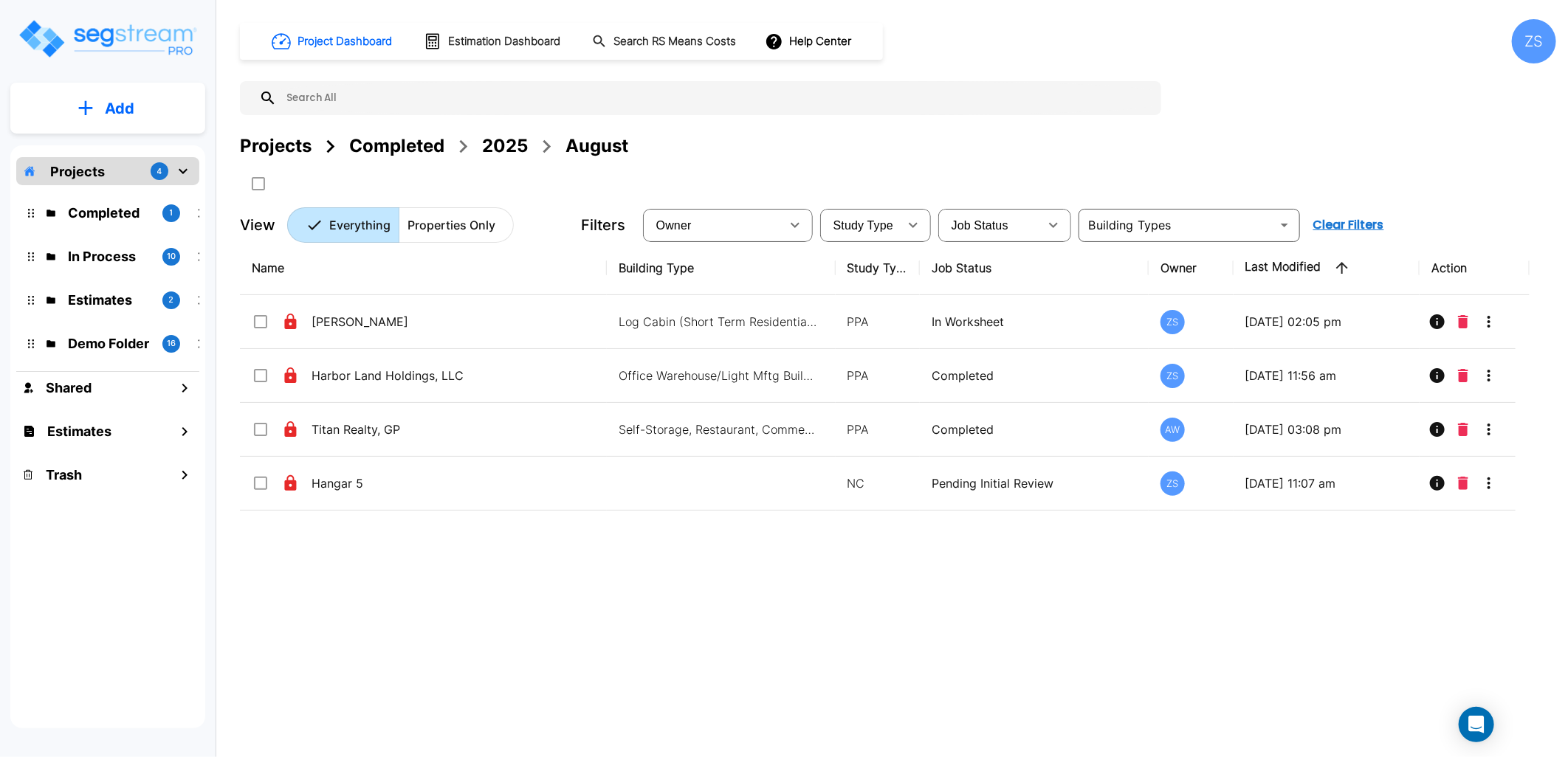
click at [94, 169] on p "Projects" at bounding box center [77, 172] width 55 height 20
